Goal: Task Accomplishment & Management: Contribute content

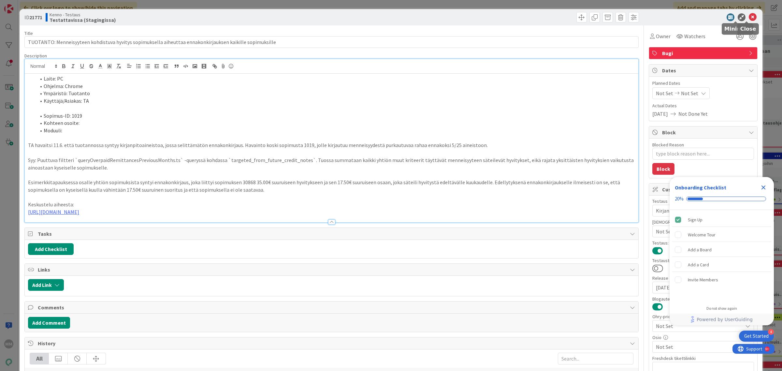
click at [749, 16] on icon at bounding box center [753, 17] width 8 height 8
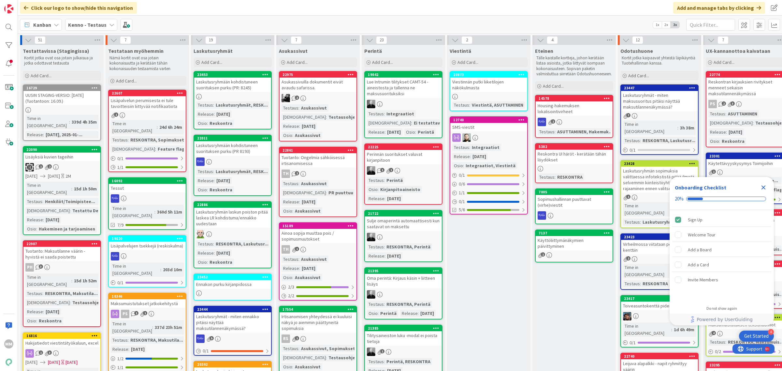
click at [105, 28] on div "Kenno - Testaus" at bounding box center [91, 25] width 52 height 12
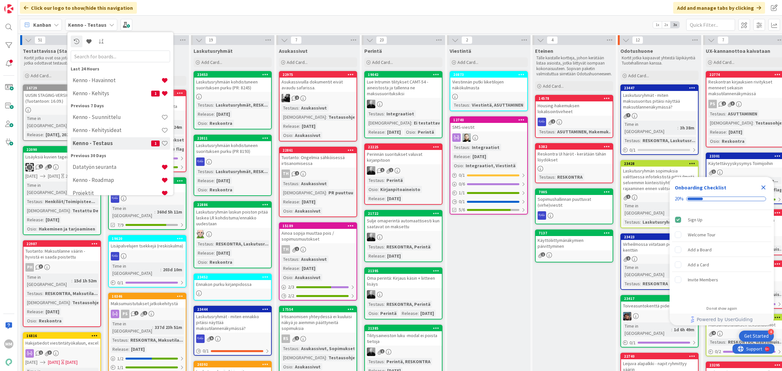
click at [103, 79] on h4 "Kenno - Havainnot" at bounding box center [117, 80] width 89 height 7
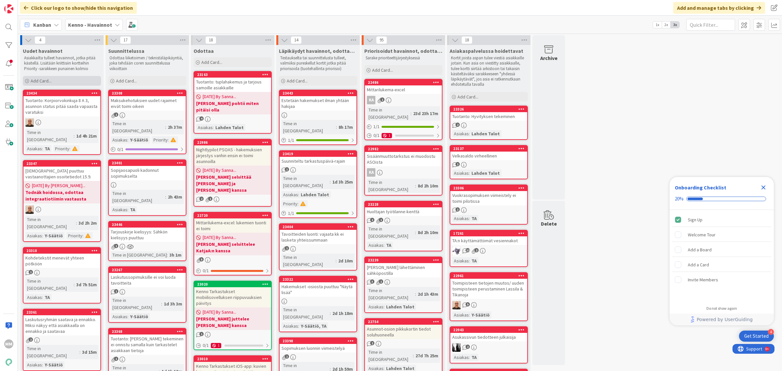
click at [43, 77] on div "Add Card..." at bounding box center [62, 81] width 78 height 10
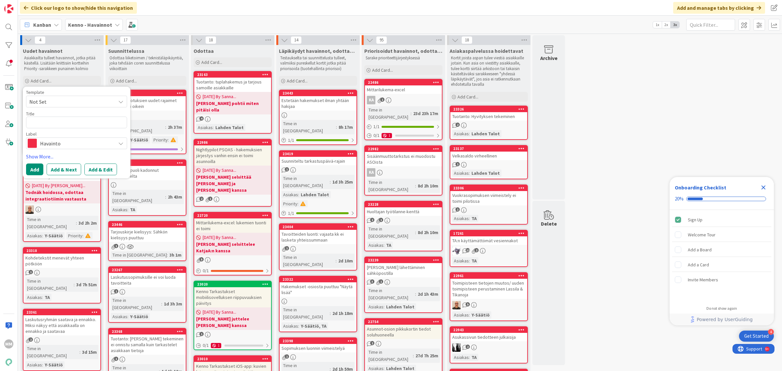
type textarea "x"
type textarea "H"
type textarea "x"
type textarea "K"
type textarea "x"
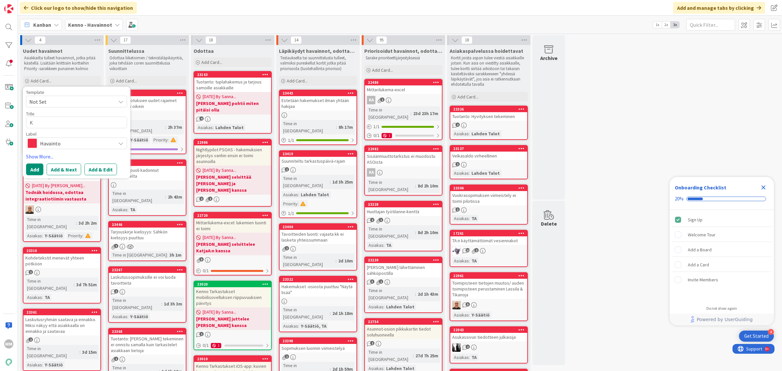
type textarea "Ki"
type textarea "x"
type textarea "Kir"
type textarea "x"
type textarea "Kirj"
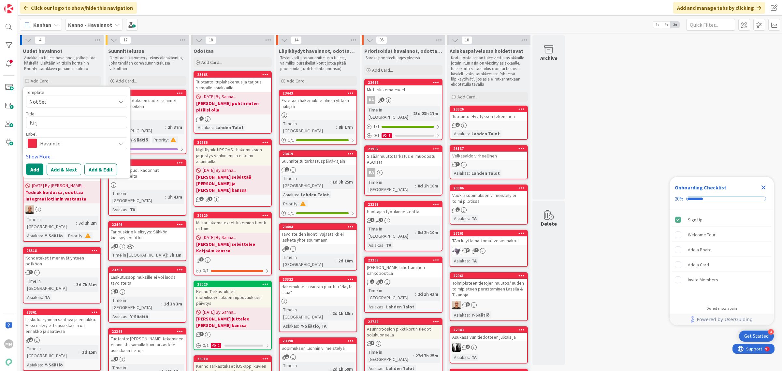
type textarea "x"
type textarea "Kirja"
type textarea "x"
type textarea "Kirjan"
type textarea "x"
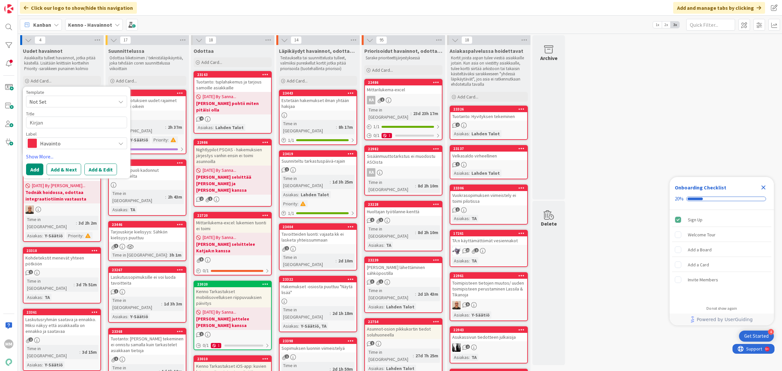
type textarea "Kirjanp"
type textarea "x"
type textarea "Kirjanpi"
type textarea "x"
type textarea "Kirjanpid"
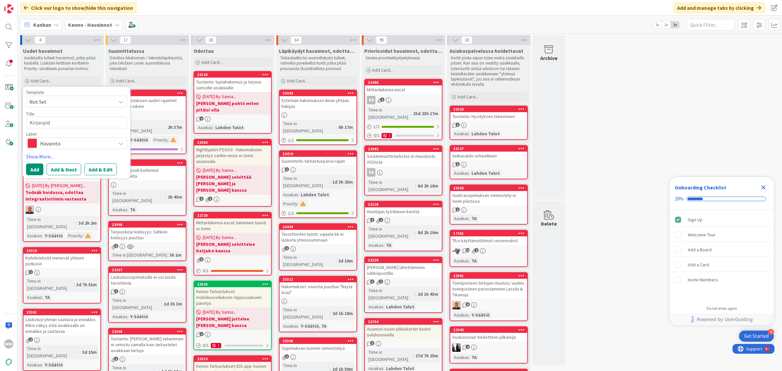
type textarea "x"
type textarea "Kirjanpido"
type textarea "x"
type textarea "Kirjanpidon"
type textarea "x"
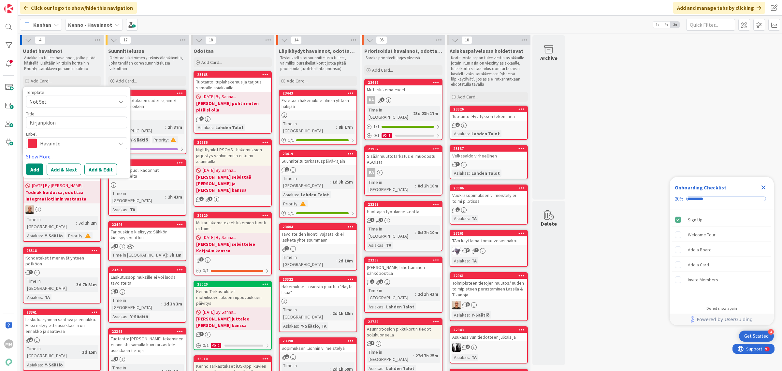
type textarea "Kirjanpidon h"
type textarea "x"
type textarea "Kirjanpidon hy"
type textarea "x"
type textarea "Kirjanpidon hyvi"
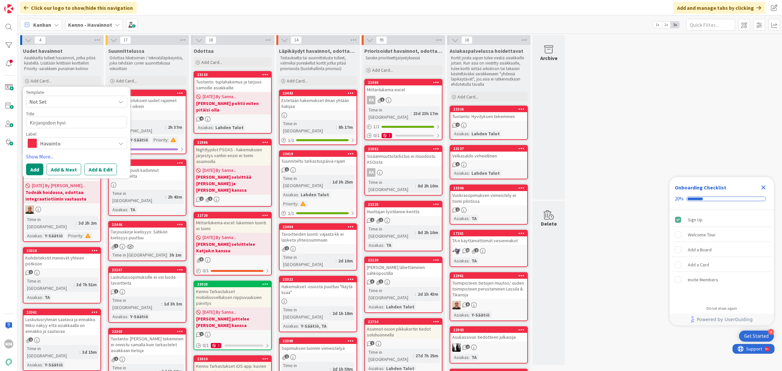
type textarea "x"
type textarea "Kirjanpidon hyvit"
type textarea "x"
type textarea "Kirjanpidon hyvity"
type textarea "x"
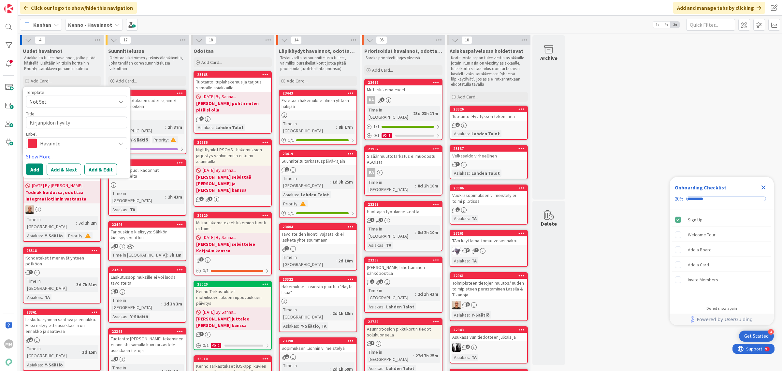
type textarea "Kirjanpidon hyvityk"
type textarea "x"
type textarea "Kirjanpidon hyvityks"
type textarea "x"
type textarea "Kirjanpidon hyvityksi"
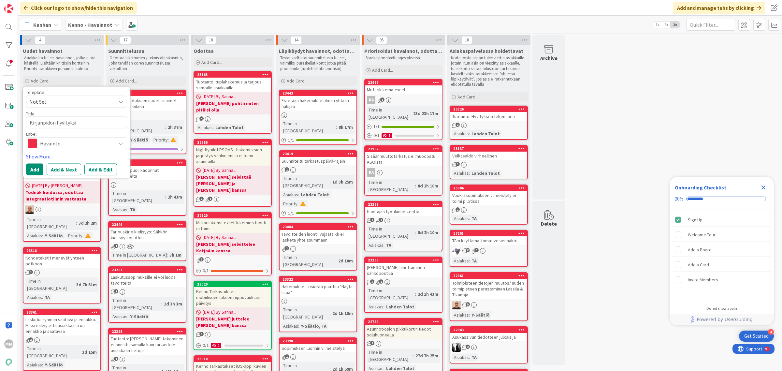
type textarea "x"
type textarea "Kirjanpidon hyvityksien"
type textarea "x"
type textarea "Kirjanpidon hyvityksien"
type textarea "x"
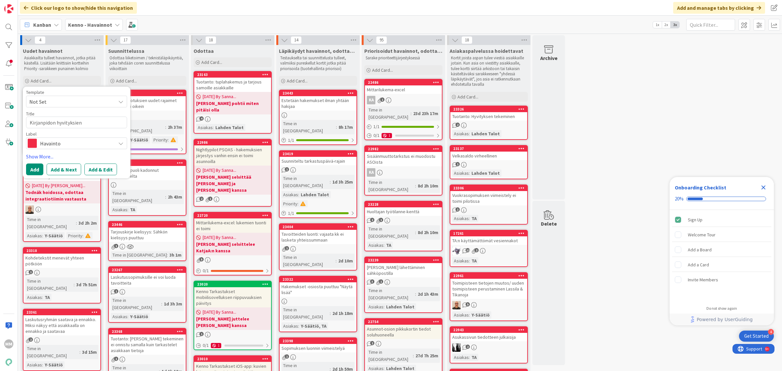
type textarea "Kirjanpidon hyvityksien k"
type textarea "x"
type textarea "Kirjanpidon hyvityksien ki"
type textarea "x"
type textarea "Kirjanpidon hyvityksien kip"
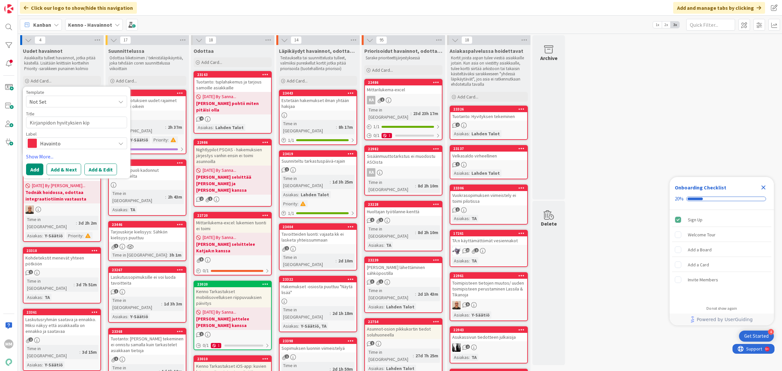
type textarea "x"
type textarea "Kirjanpidon hyvityksien kipi"
type textarea "x"
type textarea "Kirjanpidon hyvityksien kipiv"
type textarea "x"
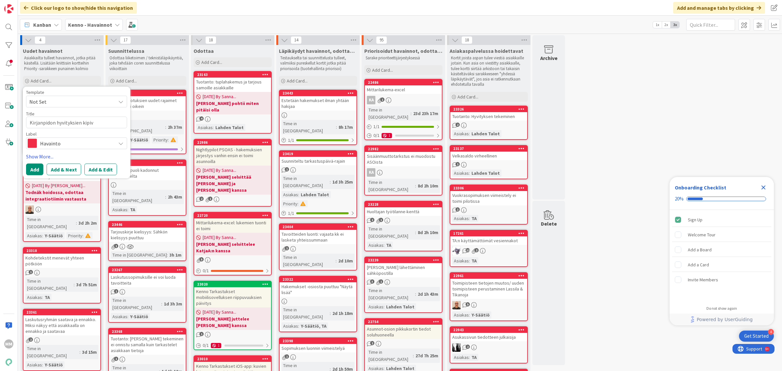
type textarea "Kirjanpidon hyvityksien kipivi"
type textarea "x"
type textarea "Kirjanpidon hyvityksien kipivie"
type textarea "x"
type textarea "Kirjanpidon hyvityksien kipivien"
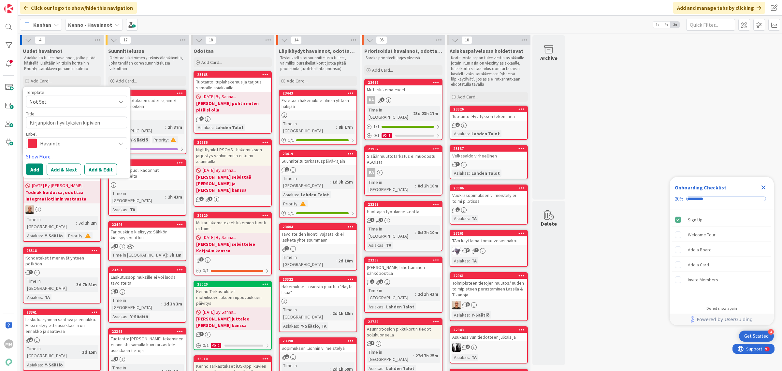
type textarea "x"
type textarea "Kirjanpidon hyvityksien kipivienn"
type textarea "x"
type textarea "Kirjanpidon hyvityksien kipivienne"
type textarea "x"
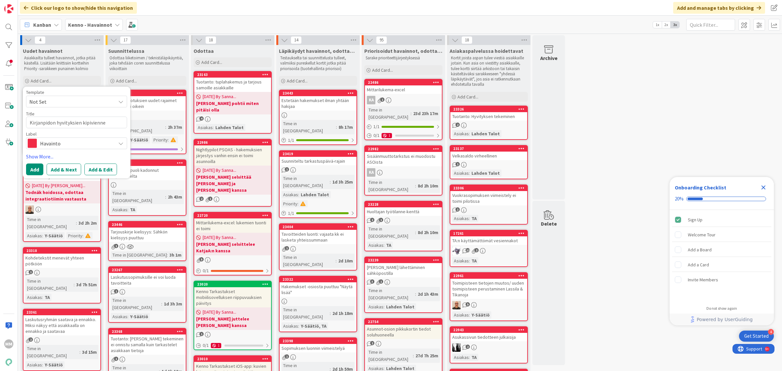
type textarea "Kirjanpidon hyvityksien kipiviennei"
type textarea "x"
type textarea "Kirjanpidon hyvityksien kipivienneis"
type textarea "x"
type textarea "Kirjanpidon hyvityksien kipivienneiss"
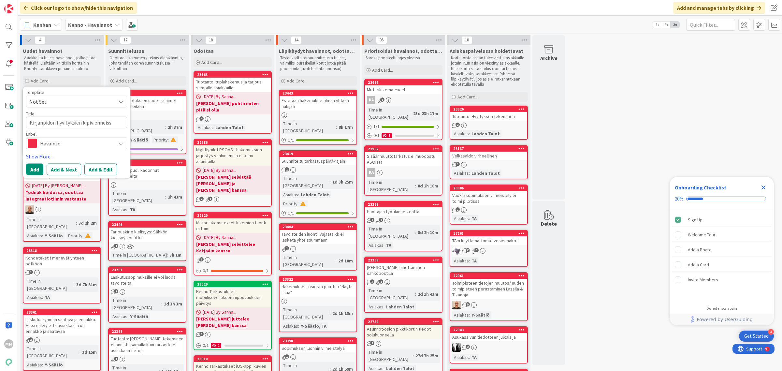
type textarea "x"
type textarea "Kirjanpidon hyvityksien kipivienneissä"
type textarea "x"
type textarea "Kirjanpidon hyvityksien kipivienneissä"
type textarea "x"
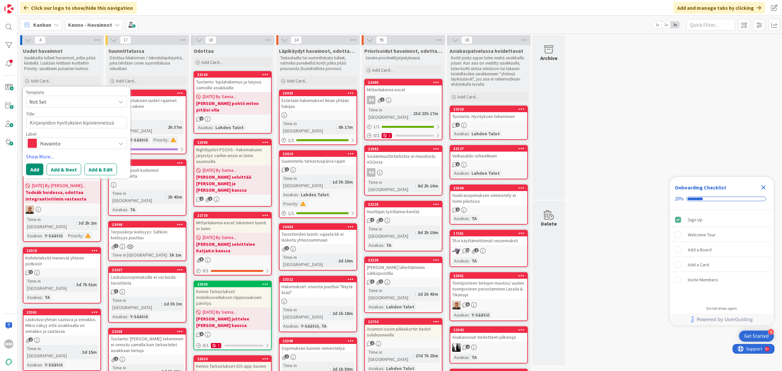
type textarea "Kirjanpidon hyvityksien kipivienneissä o"
type textarea "x"
type textarea "Kirjanpidon hyvityksien kipivienneissä"
type textarea "x"
type textarea "Kirjanpidon hyvityksien kipivienneissä e"
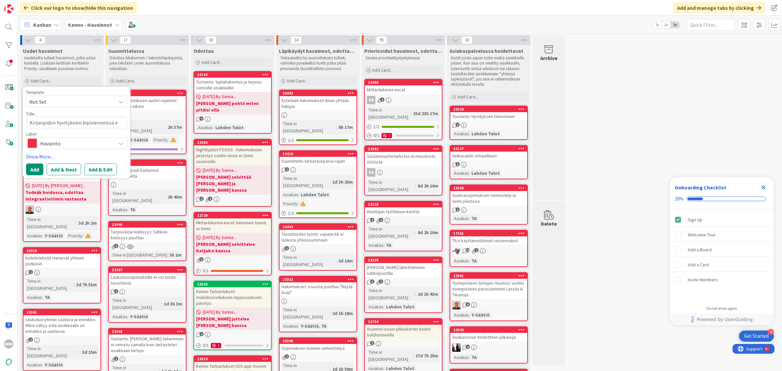
type textarea "x"
type textarea "Kirjanpidon hyvityksien kipivienneissä en"
type textarea "x"
type textarea "Kirjanpidon hyvityksien kipivienneissä enn"
type textarea "x"
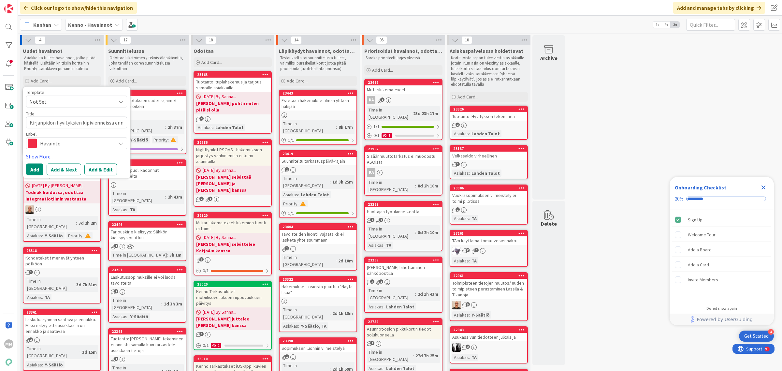
type textarea "Kirjanpidon hyvityksien kipivienneissä enna"
type textarea "x"
type textarea "Kirjanpidon hyvityksien kipivienneissä ennak"
type textarea "x"
type textarea "Kirjanpidon hyvityksien kipivienneissä ennako"
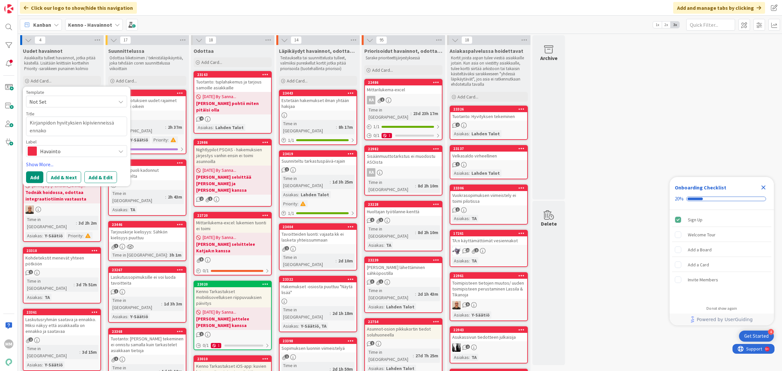
type textarea "x"
type textarea "Kirjanpidon hyvityksien kipivienneissä ennakot"
type textarea "x"
type textarea "Kirjanpidon hyvityksien kipivienneissä ennakot"
type textarea "x"
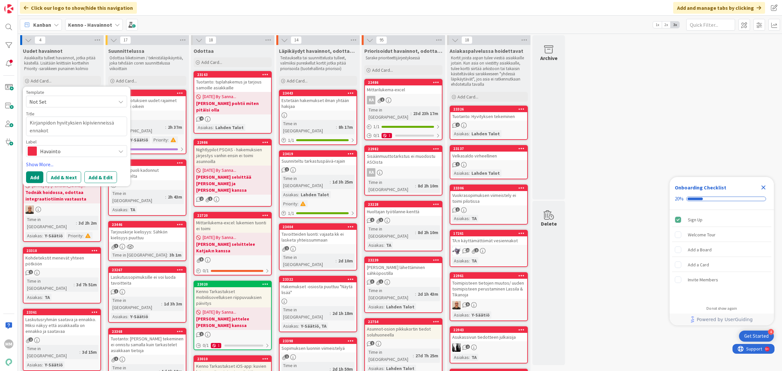
type textarea "Kirjanpidon hyvityksien kipivienneissä ennakot v"
type textarea "x"
type textarea "Kirjanpidon hyvityksien kipivienneissä ennakot vä"
type textarea "x"
type textarea "Kirjanpidon hyvityksien kipivienneissä ennakot vää"
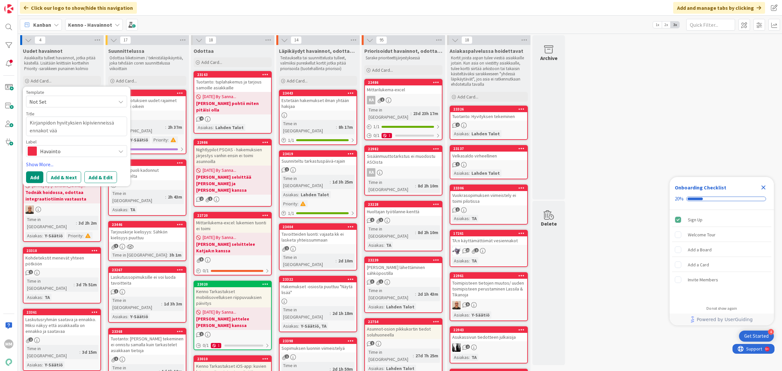
type textarea "x"
type textarea "Kirjanpidon hyvityksien kipivienneissä ennakot väär"
type textarea "x"
type textarea "Kirjanpidon hyvityksien kipivienneissä ennakot vääri"
type textarea "x"
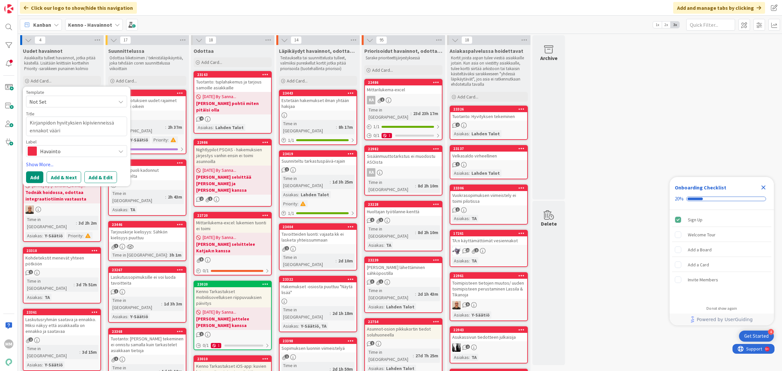
type textarea "Kirjanpidon hyvityksien kipivienneissä ennakot väärin"
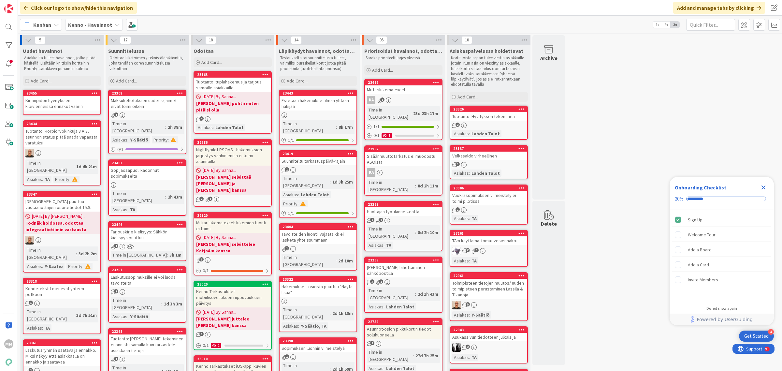
click at [50, 101] on div "Kirjanpidon hyvityksien kipivienneissä ennakot väärin" at bounding box center [61, 103] width 77 height 14
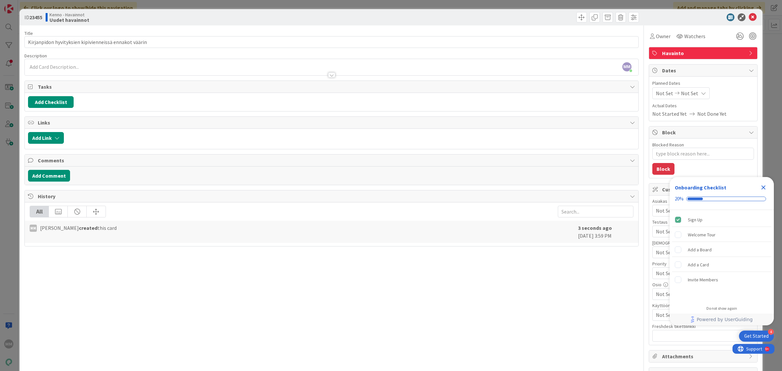
click at [40, 63] on div "MM Minna Määttä just joined" at bounding box center [331, 67] width 613 height 16
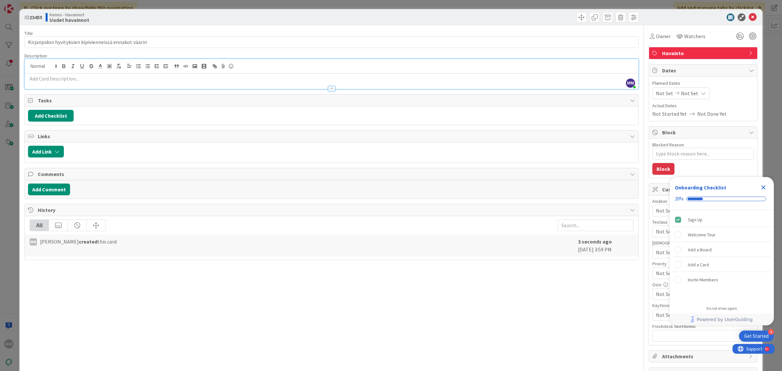
type textarea "x"
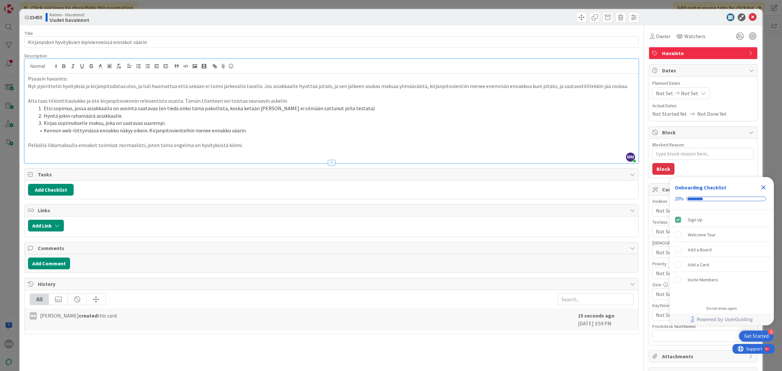
click at [84, 81] on p "Psoasin havainto:" at bounding box center [331, 78] width 607 height 7
drag, startPoint x: 255, startPoint y: 87, endPoint x: 7, endPoint y: 90, distance: 247.9
click at [7, 90] on div "ID 23455 Kenno - Havainnot Uudet havainnot Title 53 / 128 Kirjanpidon hyvityksi…" at bounding box center [391, 185] width 782 height 371
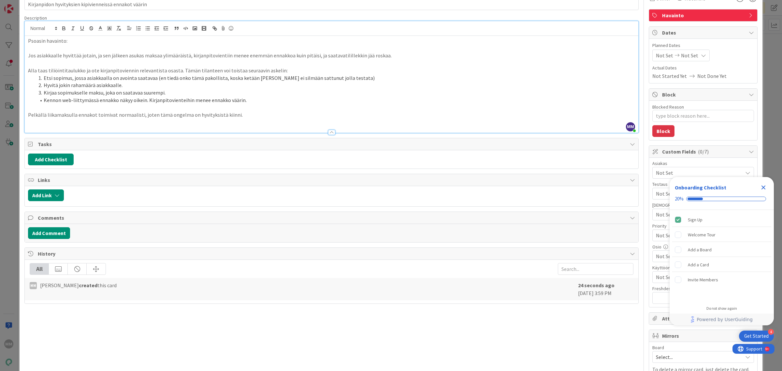
scroll to position [81, 0]
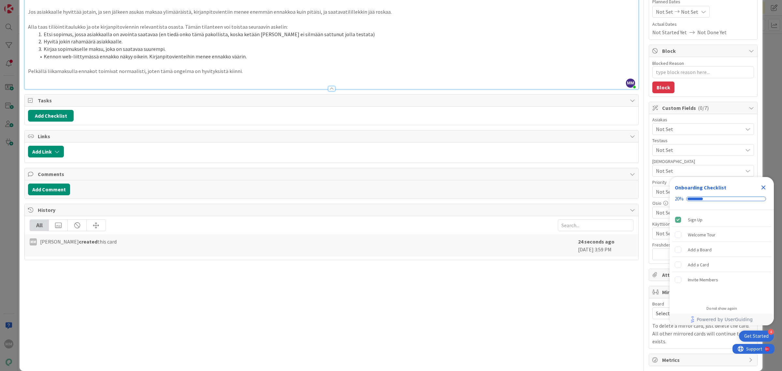
click at [56, 79] on p at bounding box center [331, 78] width 607 height 7
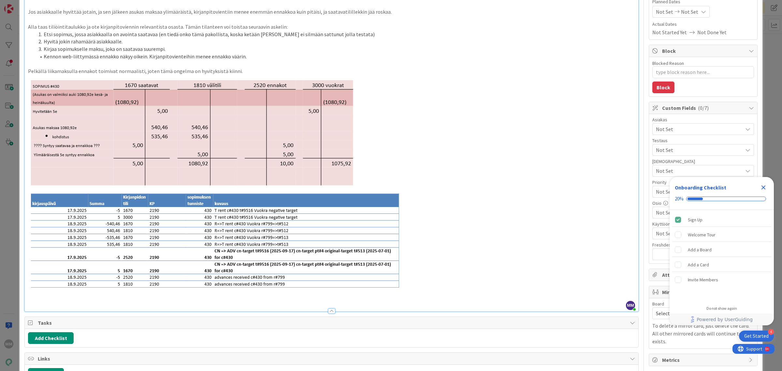
click at [82, 300] on p at bounding box center [331, 300] width 607 height 7
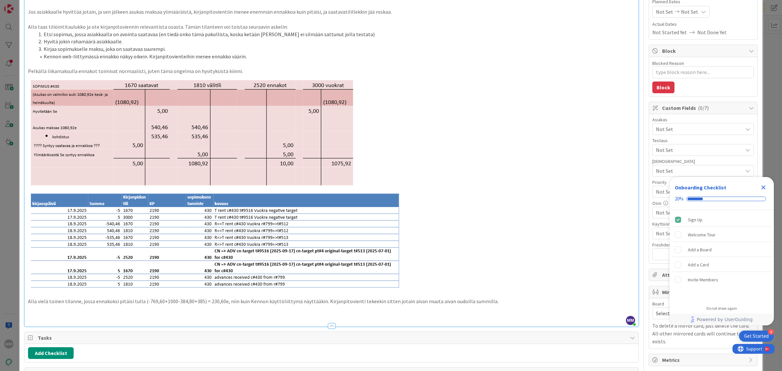
click at [43, 313] on p at bounding box center [331, 315] width 607 height 7
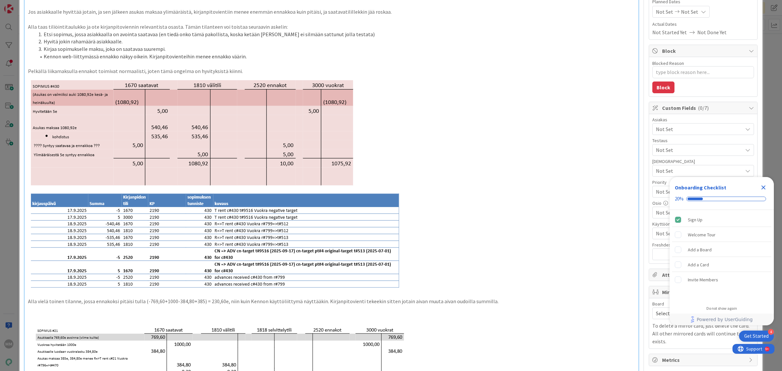
scroll to position [0, 0]
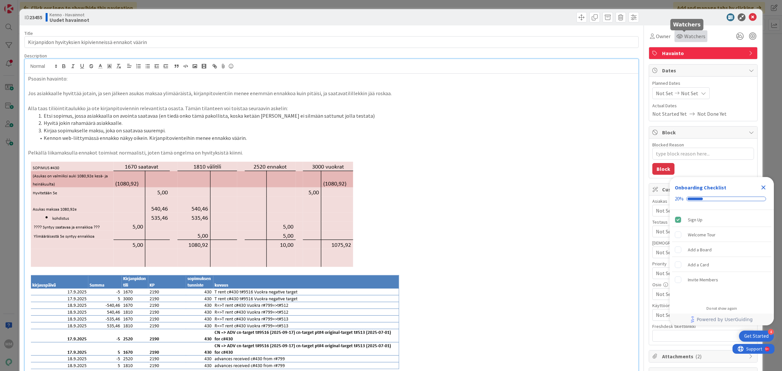
click at [684, 33] on span "Watchers" at bounding box center [694, 36] width 21 height 8
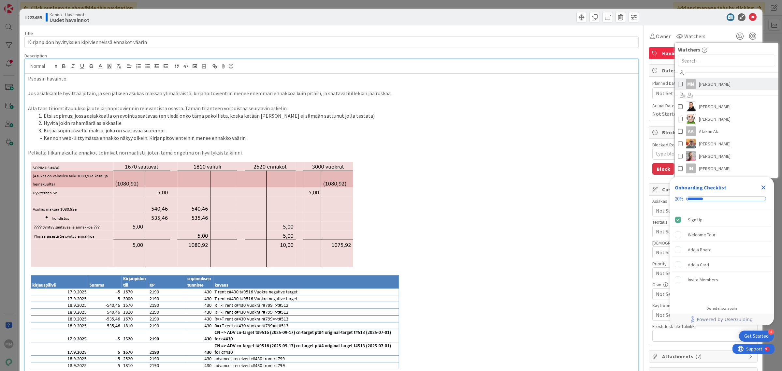
click at [702, 89] on span "[PERSON_NAME]" at bounding box center [715, 84] width 32 height 10
click at [749, 14] on icon at bounding box center [753, 17] width 8 height 8
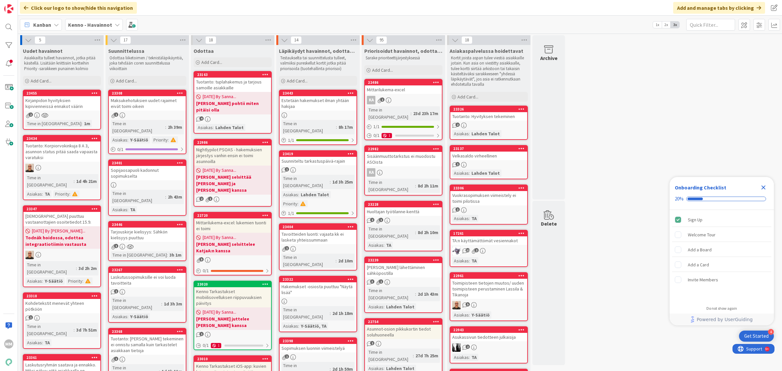
click at [67, 105] on div "Kirjanpidon hyvityksien kipivienneissä ennakot väärin" at bounding box center [61, 103] width 77 height 14
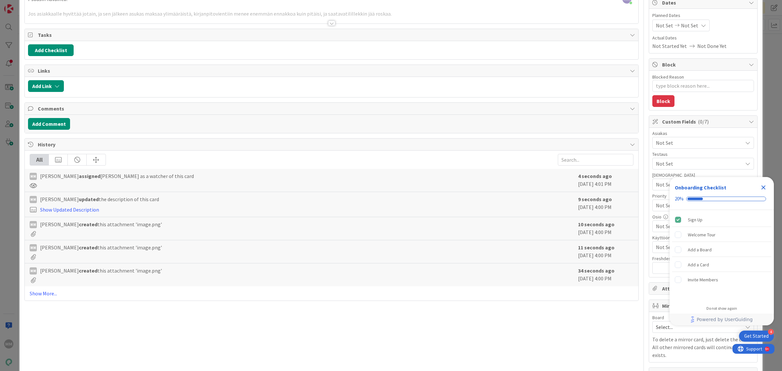
scroll to position [84, 0]
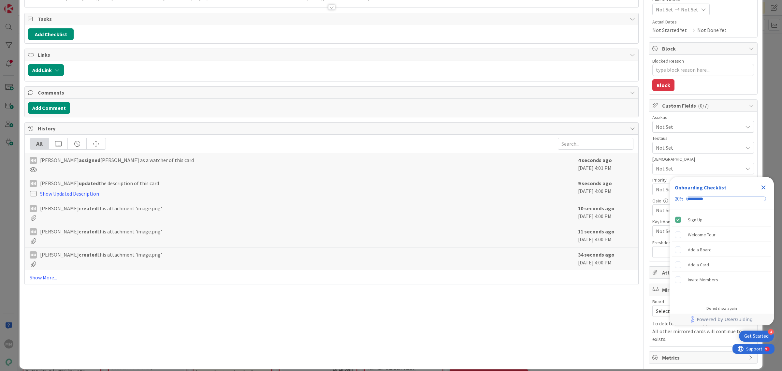
type textarea "x"
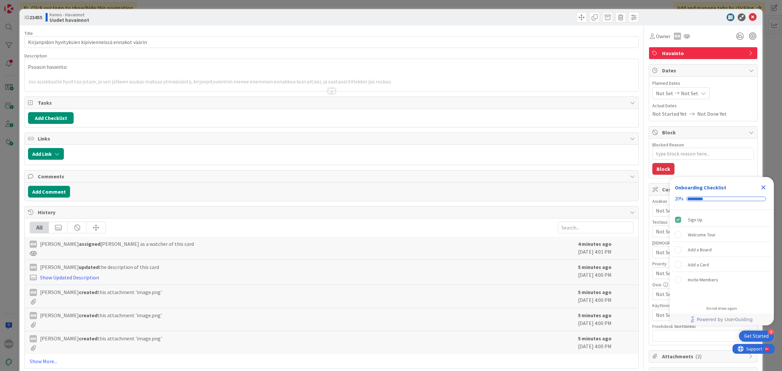
click at [328, 91] on div at bounding box center [331, 90] width 7 height 5
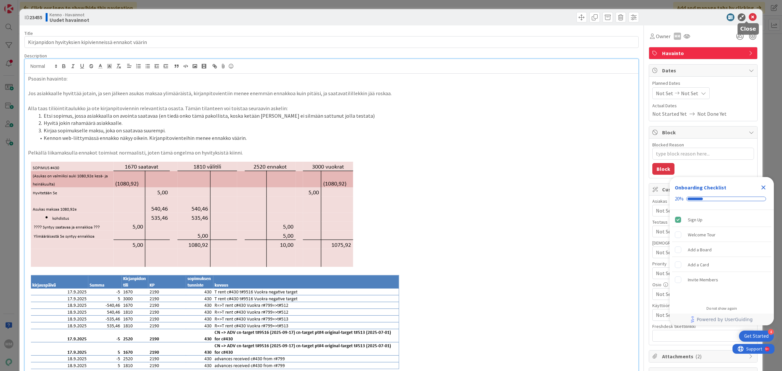
click at [749, 17] on icon at bounding box center [753, 17] width 8 height 8
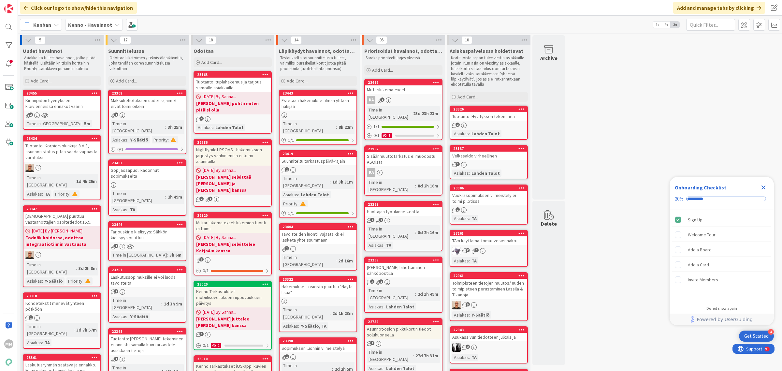
click at [103, 25] on b "Kenno - Havainnot" at bounding box center [90, 25] width 44 height 7
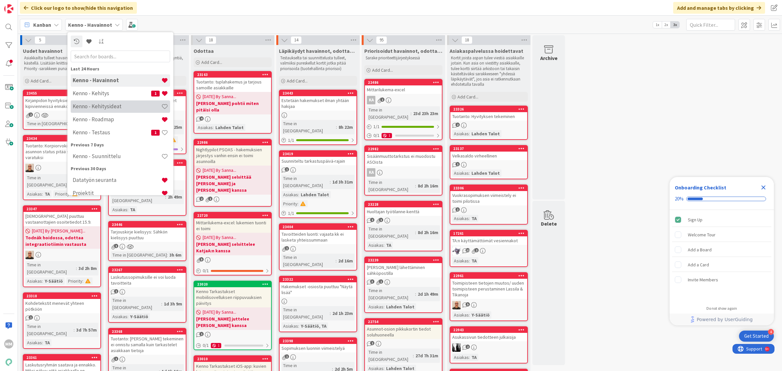
click at [111, 107] on h4 "Kenno - Kehitysideat" at bounding box center [117, 106] width 89 height 7
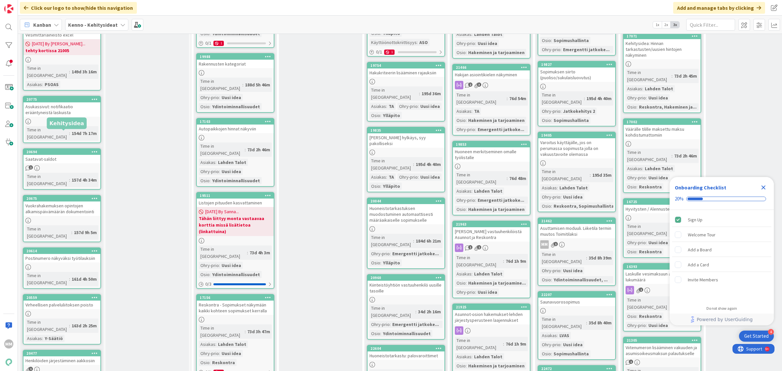
scroll to position [1995, 0]
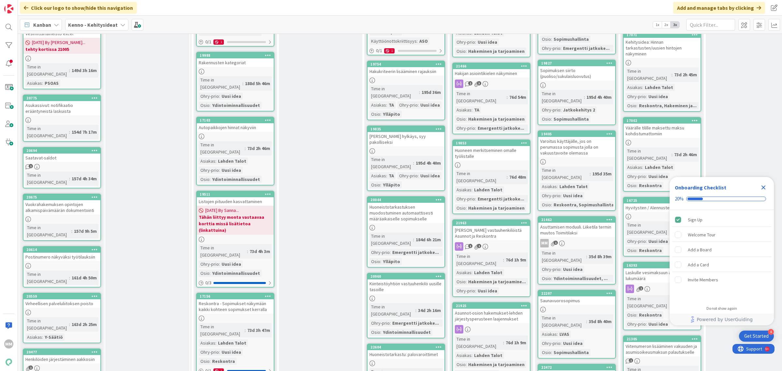
type textarea "x"
select select "xml"
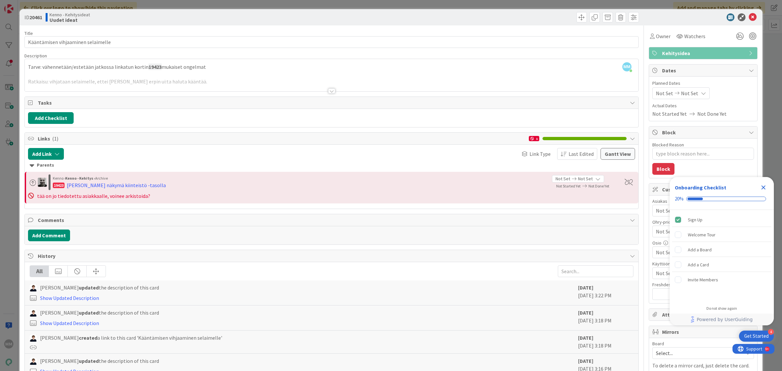
click at [328, 92] on div at bounding box center [331, 90] width 7 height 5
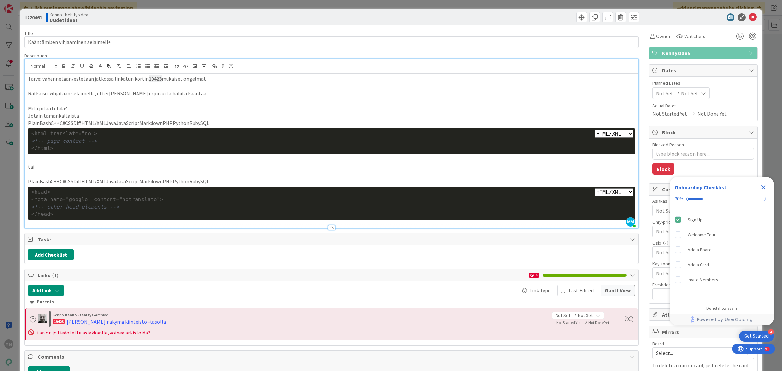
click at [762, 185] on icon "Close Checklist" at bounding box center [763, 187] width 8 height 8
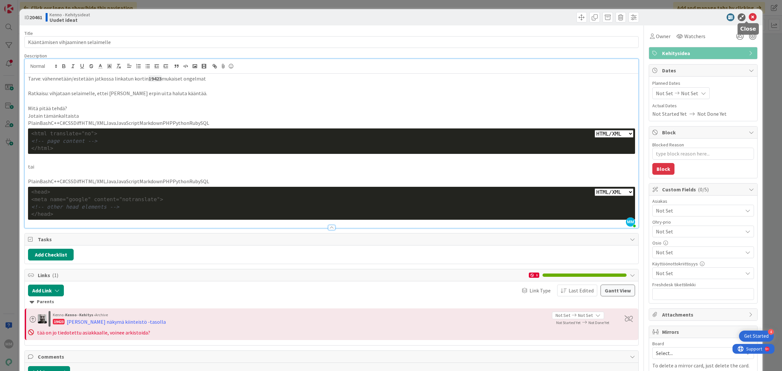
click at [749, 18] on icon at bounding box center [753, 17] width 8 height 8
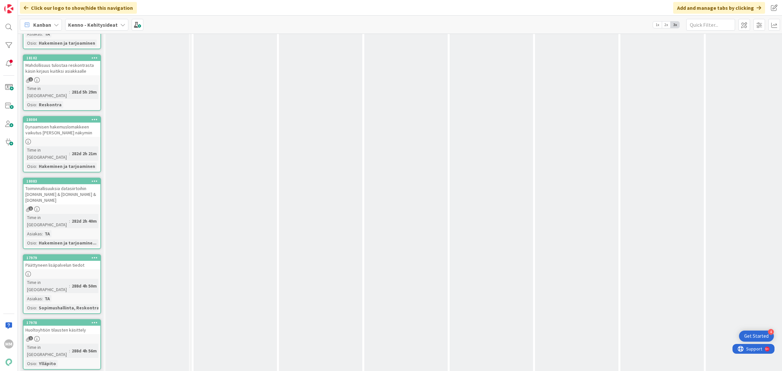
scroll to position [9733, 0]
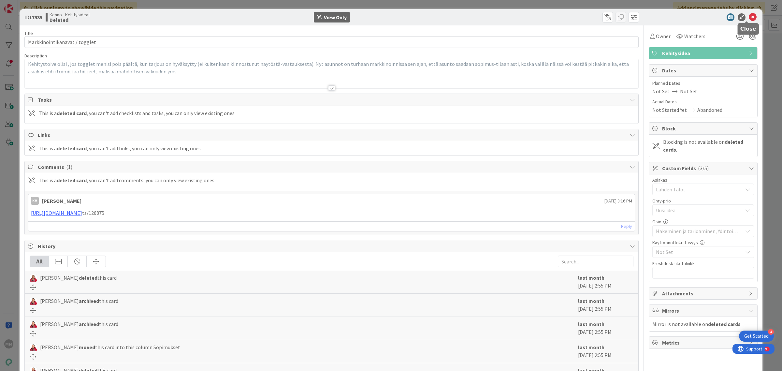
click at [749, 17] on icon at bounding box center [753, 17] width 8 height 8
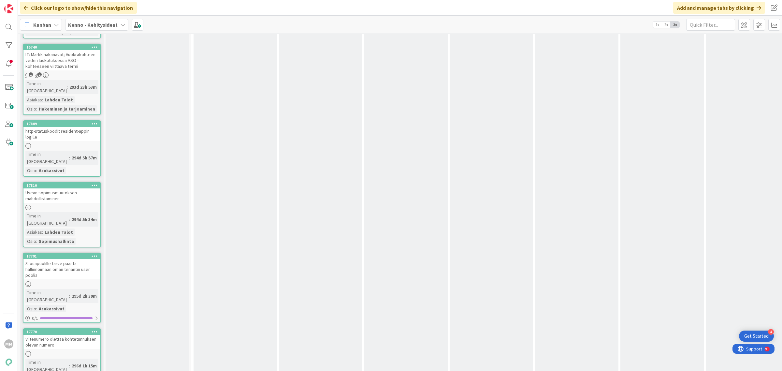
scroll to position [10570, 0]
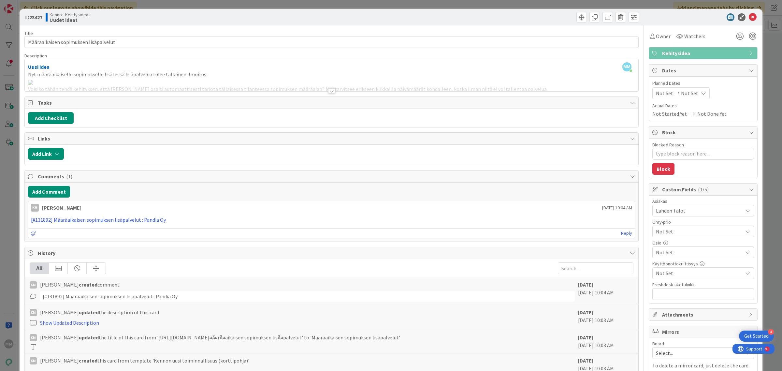
click at [328, 92] on div at bounding box center [331, 90] width 7 height 5
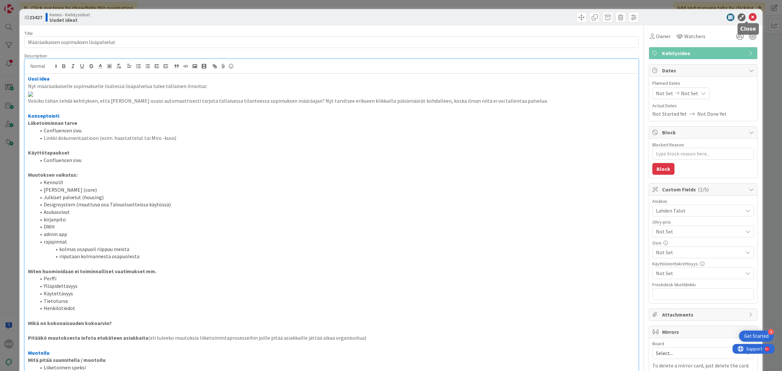
click at [749, 14] on icon at bounding box center [753, 17] width 8 height 8
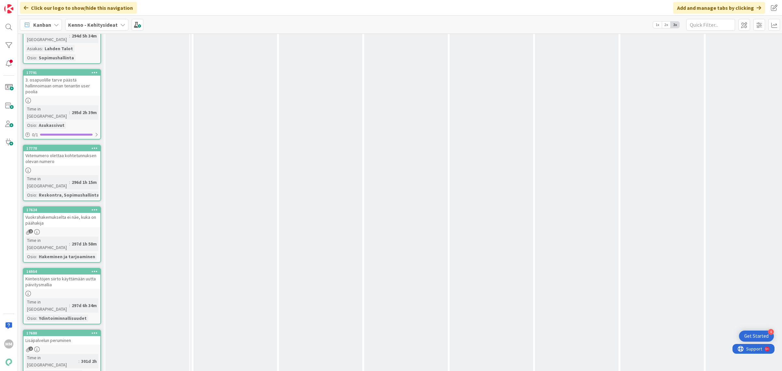
scroll to position [10448, 0]
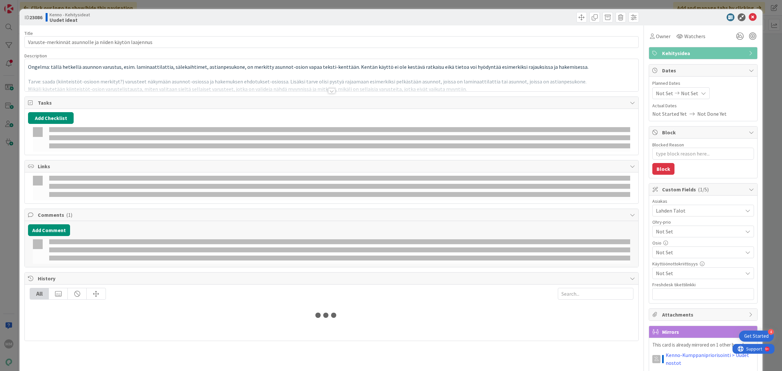
type textarea "x"
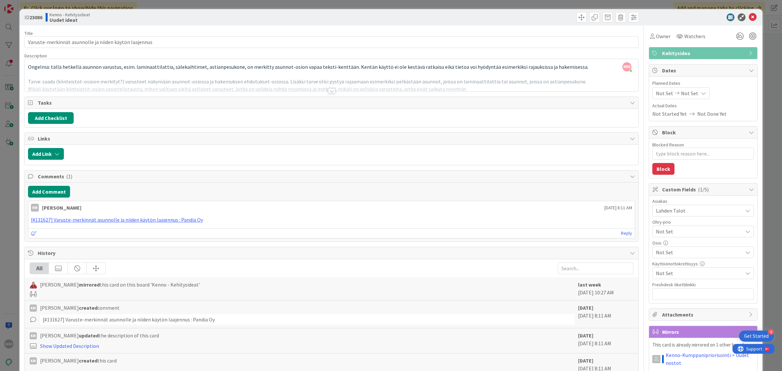
click at [328, 91] on div at bounding box center [331, 90] width 7 height 5
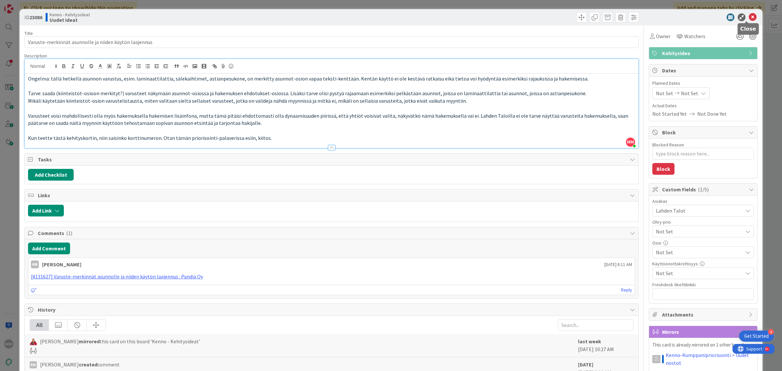
click at [749, 16] on icon at bounding box center [753, 17] width 8 height 8
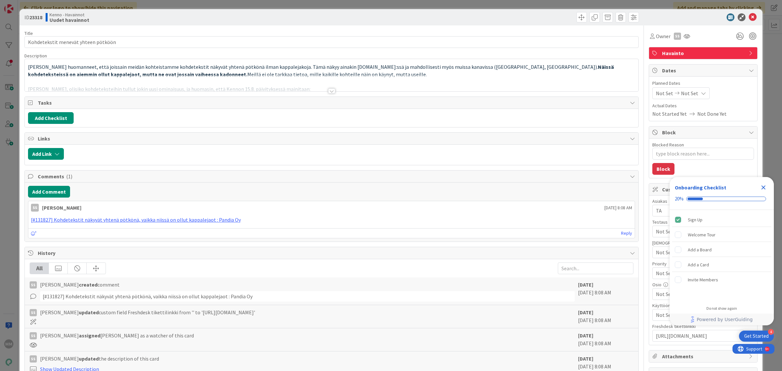
type textarea "x"
